Goal: Task Accomplishment & Management: Use online tool/utility

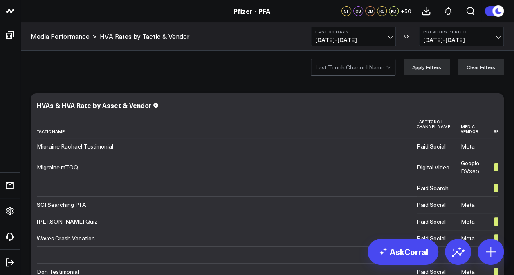
click at [510, 109] on div "Modify via AI Copy link to widget Ask support Remove Create linked copy Executi…" at bounding box center [266, 272] width 493 height 378
click at [376, 38] on span "[DATE] - [DATE]" at bounding box center [353, 40] width 76 height 7
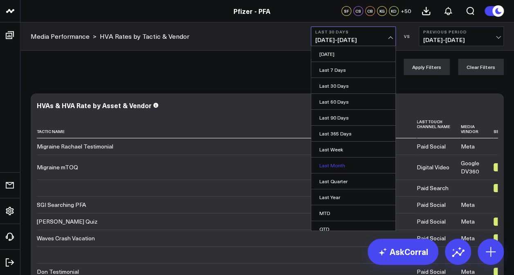
scroll to position [36, 0]
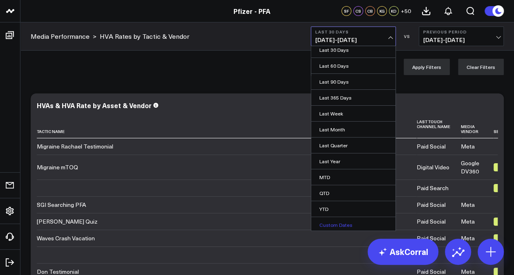
click at [326, 220] on link "Custom Dates" at bounding box center [353, 225] width 84 height 16
select select "8"
select select "2025"
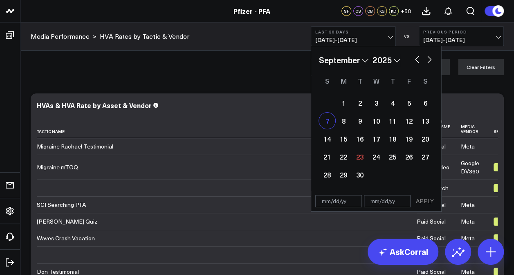
click at [329, 124] on div "7" at bounding box center [327, 121] width 16 height 16
select select "8"
select select "2025"
type input "[DATE]"
click at [329, 124] on div "7" at bounding box center [327, 121] width 16 height 16
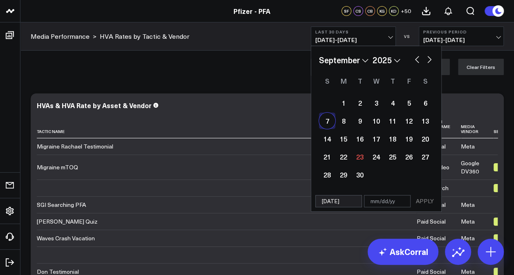
type input "[DATE]"
select select "8"
select select "2025"
click at [419, 199] on button "APPLY" at bounding box center [424, 201] width 25 height 12
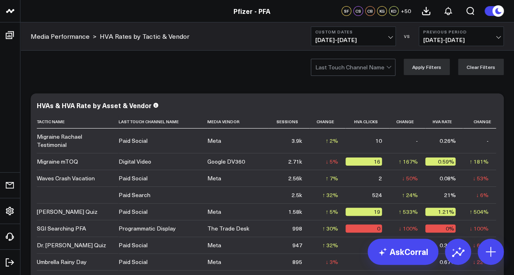
click at [388, 34] on button "Custom Dates [DATE] - [DATE]" at bounding box center [353, 37] width 85 height 20
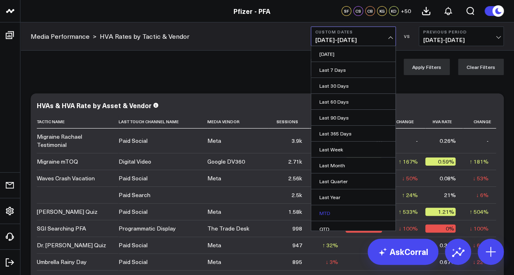
scroll to position [36, 0]
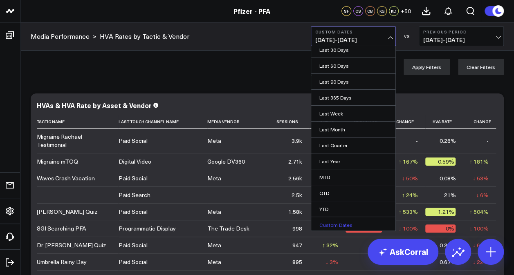
click at [330, 221] on link "Custom Dates" at bounding box center [353, 225] width 84 height 16
select select "8"
select select "2025"
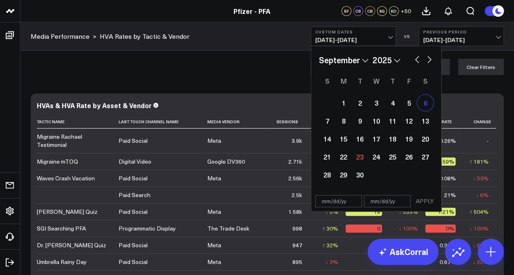
click at [424, 105] on div "6" at bounding box center [425, 103] width 16 height 16
type input "[DATE]"
select select "8"
select select "2025"
click at [424, 105] on div "6" at bounding box center [425, 103] width 16 height 16
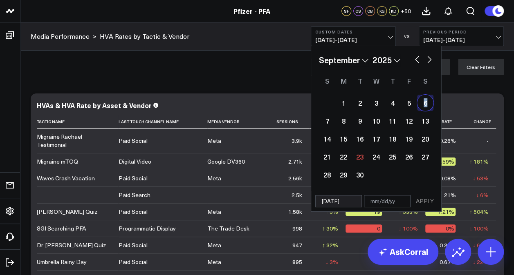
type input "[DATE]"
select select "8"
select select "2025"
click at [421, 202] on button "APPLY" at bounding box center [424, 201] width 25 height 12
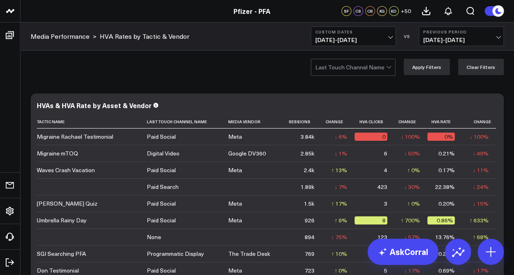
click at [373, 37] on span "[DATE] - [DATE]" at bounding box center [353, 40] width 76 height 7
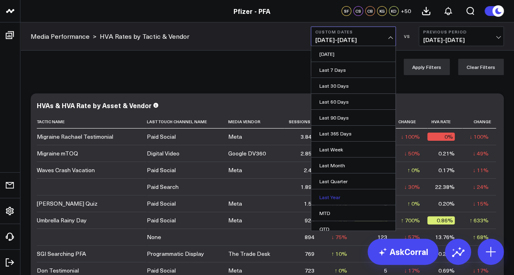
scroll to position [36, 0]
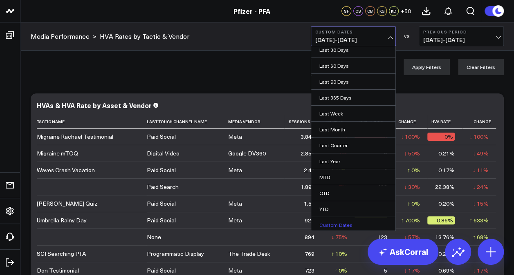
click at [330, 222] on link "Custom Dates" at bounding box center [353, 225] width 84 height 16
select select "8"
select select "2025"
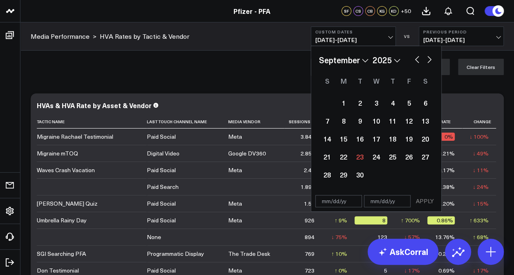
click at [417, 64] on div "January February March April May June July August September October November [D…" at bounding box center [376, 60] width 114 height 12
click at [415, 61] on button "button" at bounding box center [417, 59] width 8 height 10
select select "7"
select select "2025"
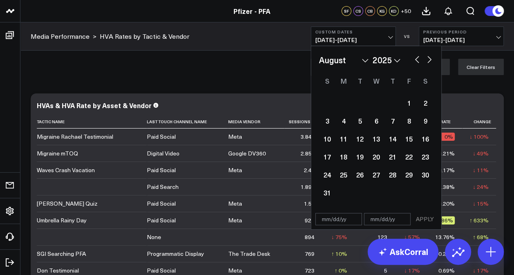
click at [415, 61] on button "button" at bounding box center [417, 59] width 8 height 10
select select "6"
select select "2025"
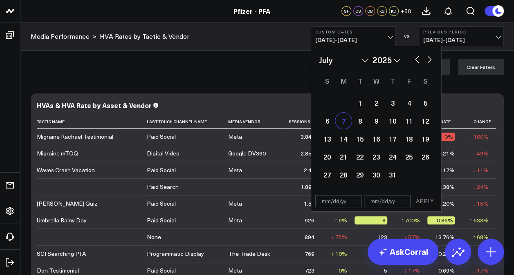
click at [342, 122] on div "7" at bounding box center [343, 121] width 16 height 16
type input "[DATE]"
select select "6"
select select "2025"
click at [342, 122] on div "7" at bounding box center [343, 121] width 16 height 16
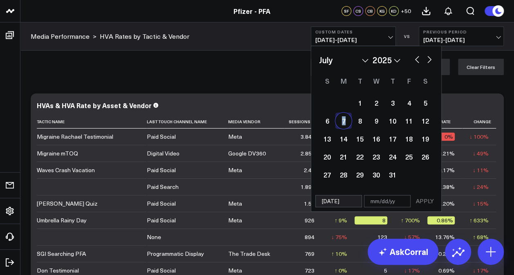
type input "[DATE]"
select select "6"
select select "2025"
click at [425, 200] on button "APPLY" at bounding box center [424, 201] width 25 height 12
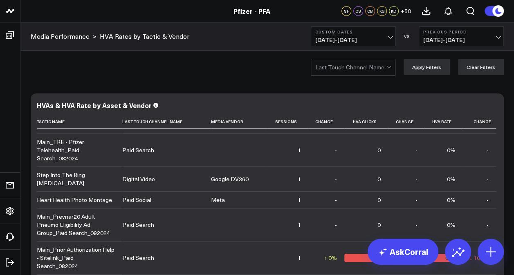
scroll to position [133, 0]
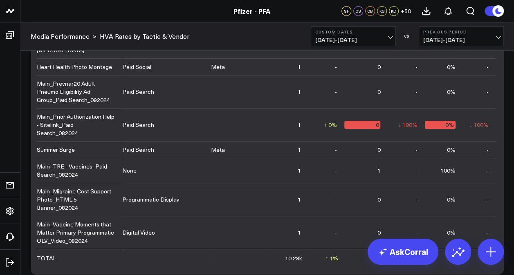
click at [364, 34] on b "Custom Dates" at bounding box center [353, 31] width 76 height 5
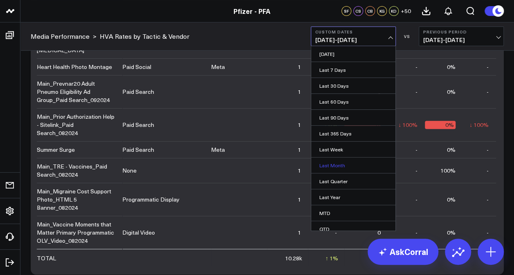
scroll to position [36, 0]
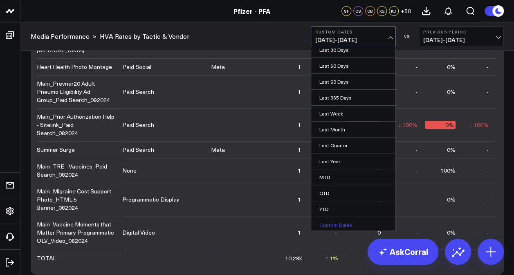
click at [334, 219] on link "Custom Dates" at bounding box center [353, 225] width 84 height 16
select select "8"
select select "2025"
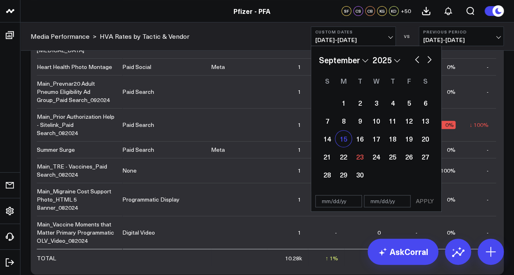
click at [342, 141] on div "15" at bounding box center [343, 139] width 16 height 16
type input "[DATE]"
select select "8"
select select "2025"
click at [342, 141] on div "15" at bounding box center [343, 139] width 16 height 16
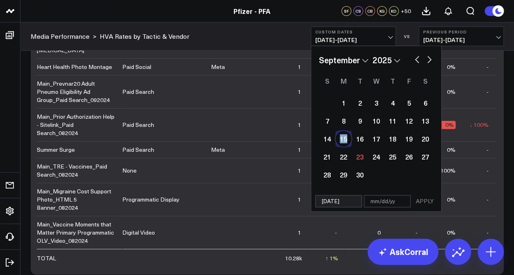
type input "[DATE]"
select select "8"
select select "2025"
click at [424, 202] on button "APPLY" at bounding box center [424, 201] width 25 height 12
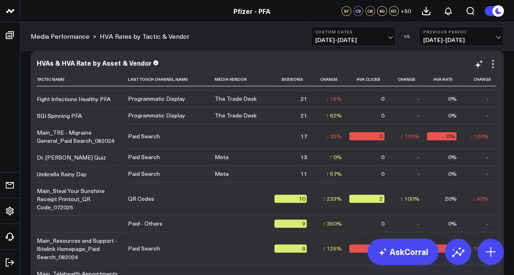
scroll to position [766, 0]
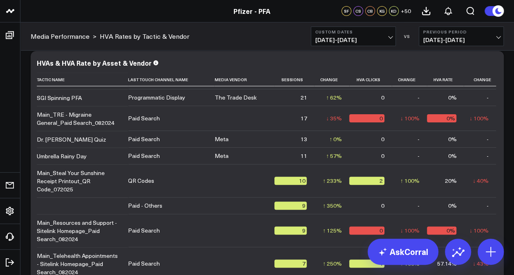
click at [368, 37] on span "[DATE] - [DATE]" at bounding box center [353, 40] width 76 height 7
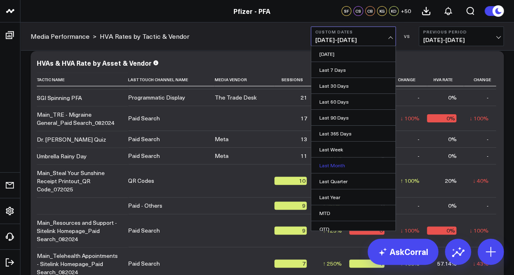
scroll to position [36, 0]
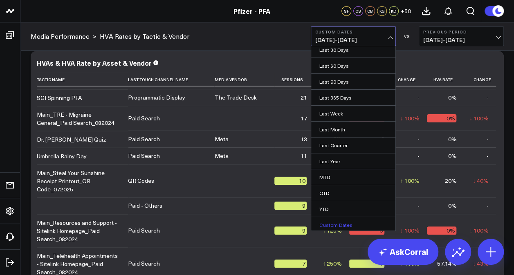
click at [331, 223] on link "Custom Dates" at bounding box center [353, 225] width 84 height 16
select select "8"
select select "2025"
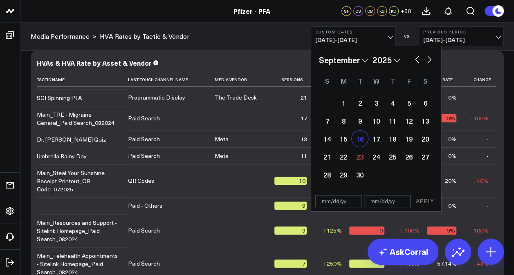
click at [356, 141] on div "16" at bounding box center [359, 139] width 16 height 16
type input "[DATE]"
select select "8"
select select "2025"
click at [356, 141] on div "16" at bounding box center [359, 139] width 16 height 16
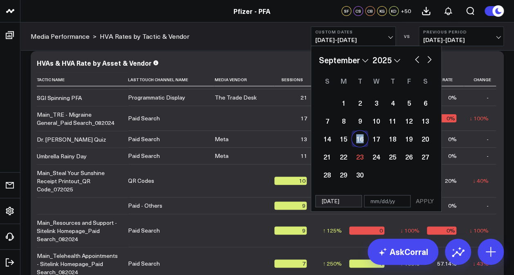
type input "[DATE]"
select select "8"
select select "2025"
click at [425, 201] on button "APPLY" at bounding box center [424, 201] width 25 height 12
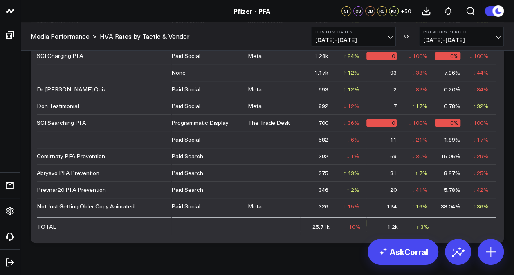
click at [383, 40] on span "[DATE] - [DATE]" at bounding box center [353, 40] width 76 height 7
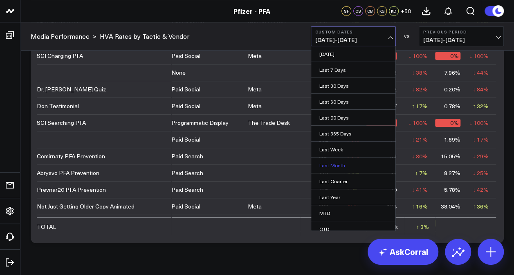
scroll to position [36, 0]
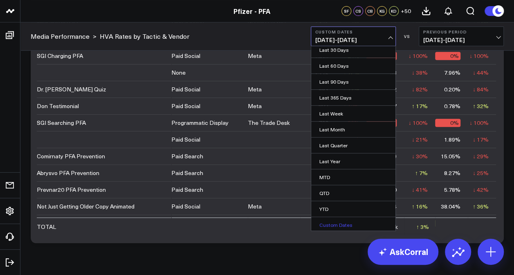
click at [336, 222] on link "Custom Dates" at bounding box center [353, 225] width 84 height 16
select select "8"
select select "2025"
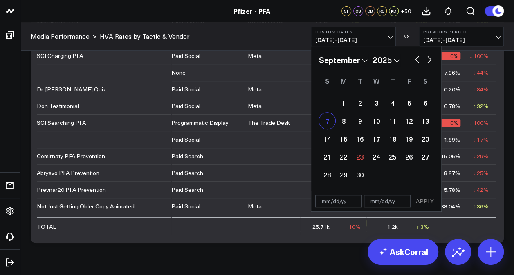
click at [324, 123] on div "7" at bounding box center [327, 121] width 16 height 16
type input "[DATE]"
select select "8"
select select "2025"
click at [324, 123] on div "7" at bounding box center [327, 121] width 16 height 16
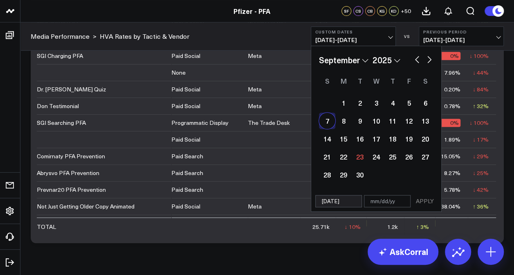
type input "[DATE]"
select select "8"
select select "2025"
click at [429, 203] on button "APPLY" at bounding box center [424, 201] width 25 height 12
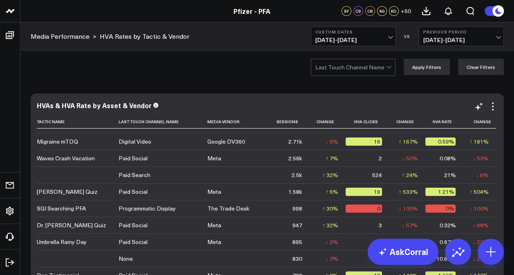
scroll to position [9, 0]
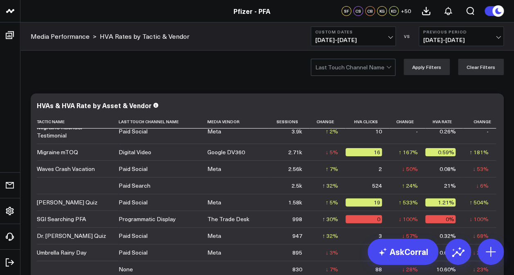
click at [365, 38] on span "[DATE] - [DATE]" at bounding box center [353, 40] width 76 height 7
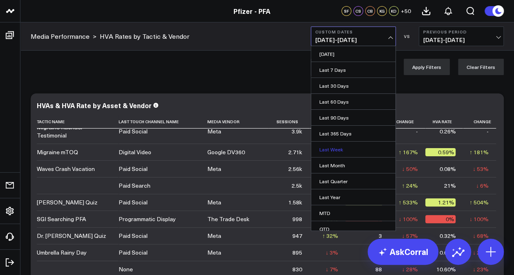
scroll to position [36, 0]
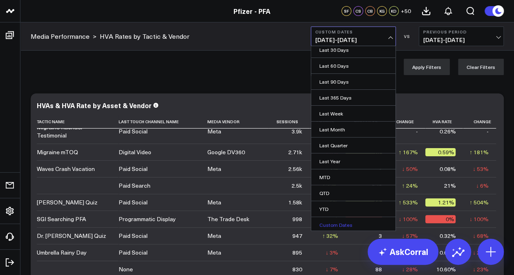
click at [340, 222] on link "Custom Dates" at bounding box center [353, 225] width 84 height 16
select select "8"
select select "2025"
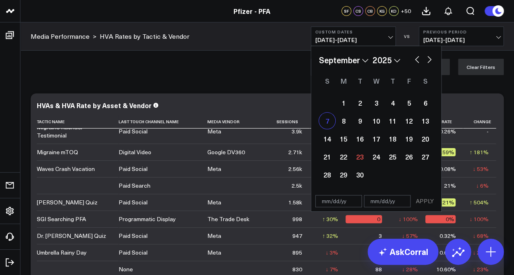
click at [326, 122] on div "7" at bounding box center [327, 121] width 16 height 16
type input "[DATE]"
select select "8"
select select "2025"
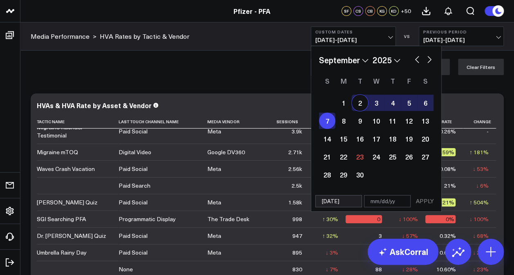
click at [430, 61] on button "button" at bounding box center [429, 59] width 8 height 10
select select "9"
select select "2025"
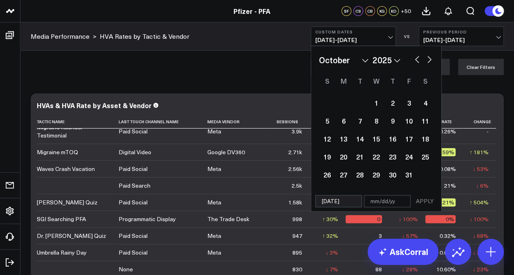
click at [430, 61] on button "button" at bounding box center [429, 59] width 8 height 10
select select "10"
select select "2025"
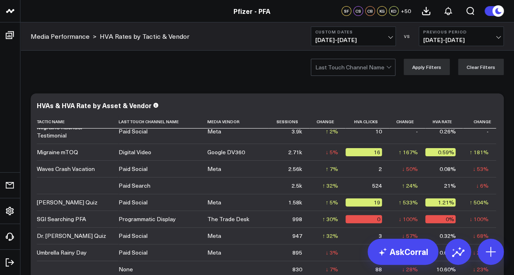
click at [248, 75] on div "Last Touch Channel Name Apply Filters Clear Filters" at bounding box center [266, 67] width 493 height 33
click at [362, 32] on b "Custom Dates" at bounding box center [353, 31] width 76 height 5
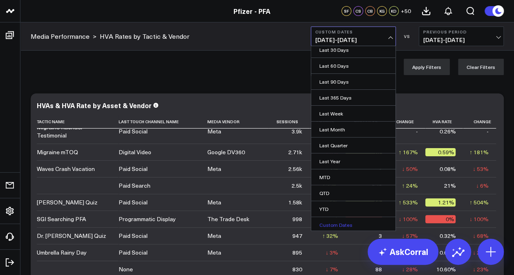
click at [331, 222] on link "Custom Dates" at bounding box center [353, 225] width 84 height 16
select select "8"
select select "2025"
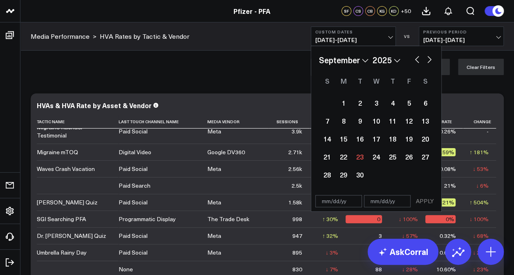
click at [418, 62] on button "button" at bounding box center [417, 59] width 8 height 10
select select "7"
select select "2025"
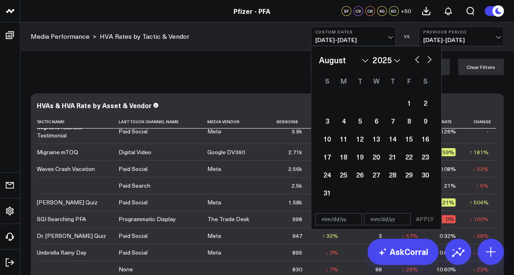
click at [418, 62] on button "button" at bounding box center [417, 59] width 8 height 10
select select "6"
select select "2025"
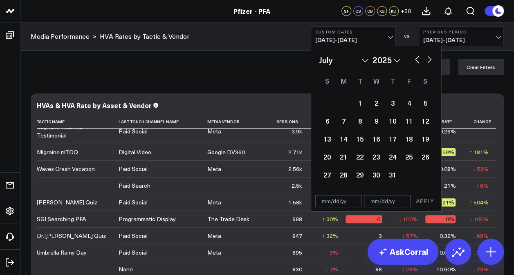
click at [418, 62] on button "button" at bounding box center [417, 59] width 8 height 10
select select "5"
select select "2025"
click at [428, 58] on button "button" at bounding box center [429, 59] width 8 height 10
select select "6"
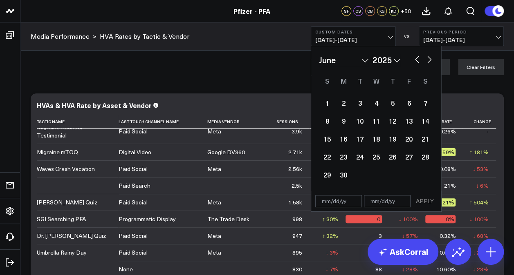
select select "2025"
click at [426, 58] on button "button" at bounding box center [429, 59] width 8 height 10
select select "7"
select select "2025"
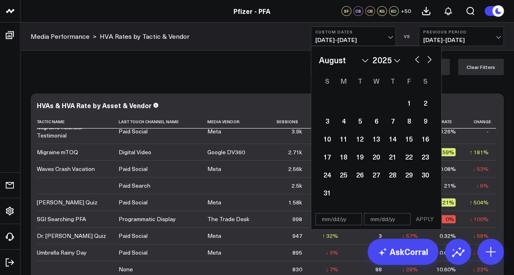
click at [415, 59] on button "button" at bounding box center [417, 59] width 8 height 10
select select "6"
select select "2025"
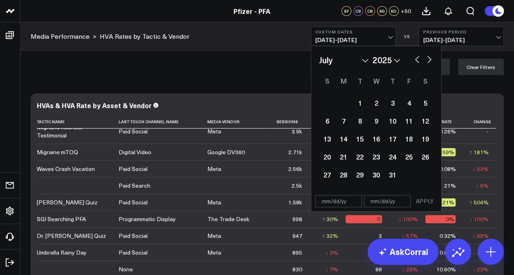
click at [428, 56] on button "button" at bounding box center [429, 59] width 8 height 10
select select "7"
select select "2025"
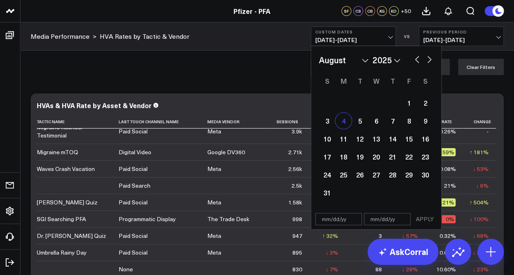
click at [342, 122] on div "4" at bounding box center [343, 121] width 16 height 16
type input "[DATE]"
select select "7"
select select "2025"
click at [342, 122] on div "4" at bounding box center [343, 121] width 16 height 16
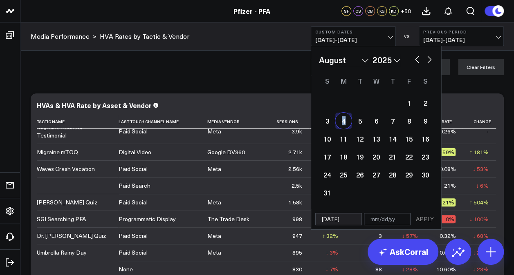
type input "[DATE]"
select select "7"
select select "2025"
click at [429, 218] on button "APPLY" at bounding box center [424, 219] width 25 height 12
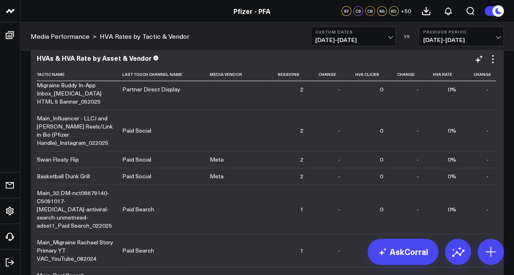
scroll to position [1212, 0]
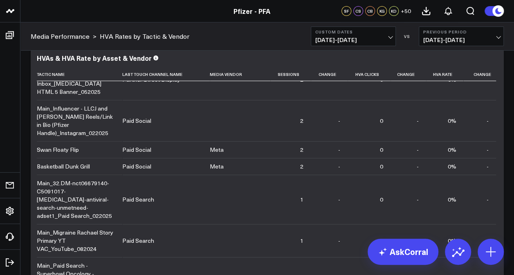
click at [351, 41] on span "[DATE] - [DATE]" at bounding box center [353, 40] width 76 height 7
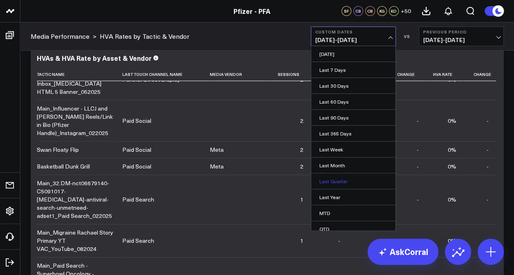
scroll to position [36, 0]
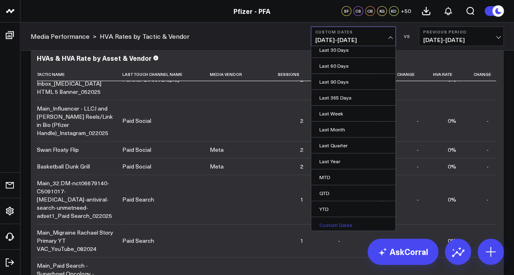
click at [340, 219] on link "Custom Dates" at bounding box center [353, 225] width 84 height 16
select select "8"
select select "2025"
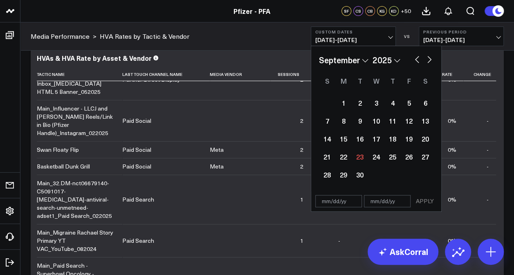
click at [416, 61] on button "button" at bounding box center [417, 59] width 8 height 10
select select "7"
select select "2025"
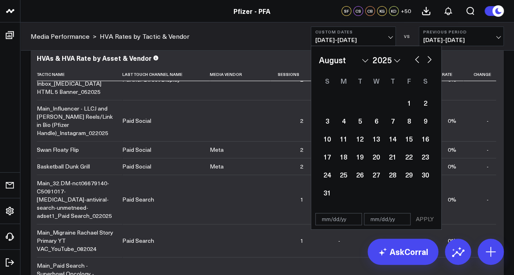
click at [416, 61] on button "button" at bounding box center [417, 59] width 8 height 10
select select "6"
select select "2025"
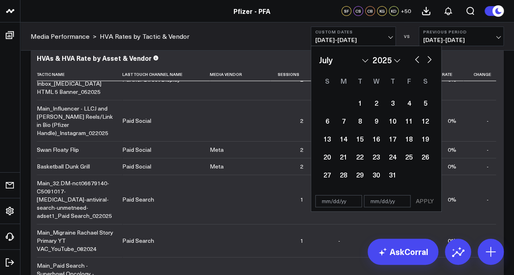
click at [429, 61] on button "button" at bounding box center [429, 59] width 8 height 10
select select "7"
select select "2025"
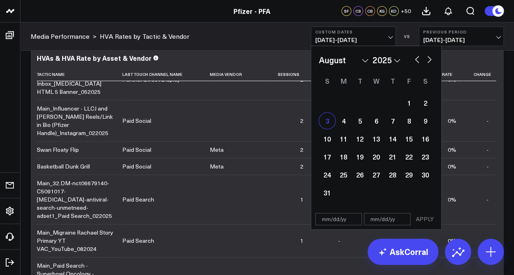
click at [328, 124] on div "3" at bounding box center [327, 121] width 16 height 16
type input "[DATE]"
click at [328, 124] on div "3" at bounding box center [327, 121] width 16 height 16
type input "[DATE]"
select select "7"
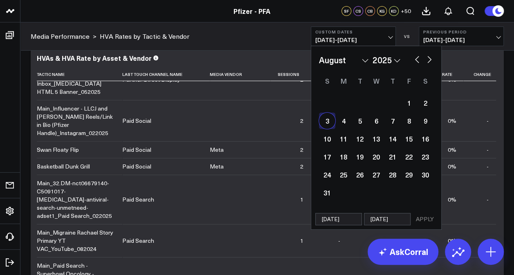
select select "2025"
click at [430, 216] on button "APPLY" at bounding box center [424, 219] width 25 height 12
